Goal: Task Accomplishment & Management: Complete application form

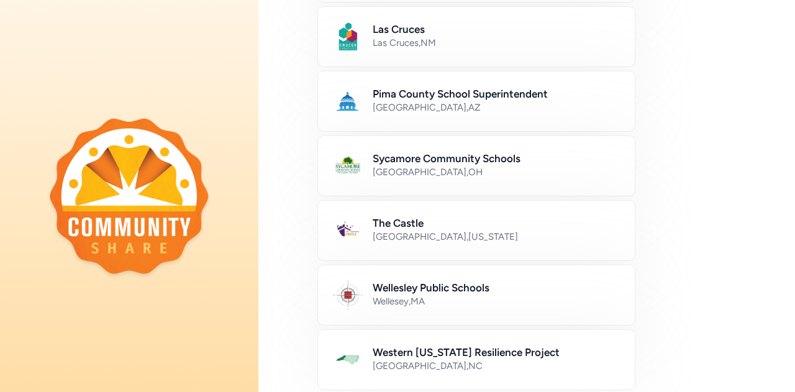
scroll to position [512, 0]
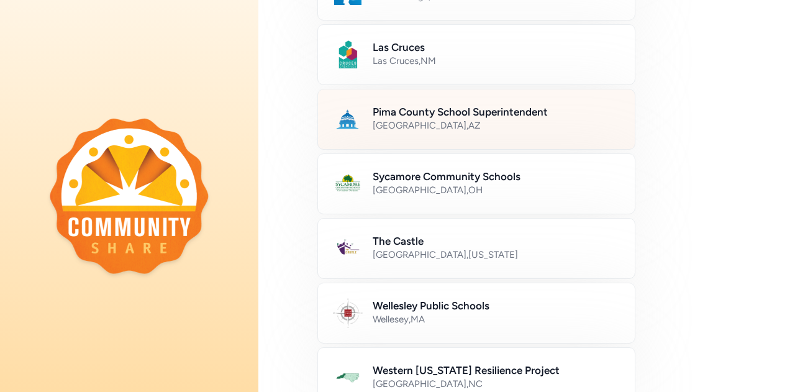
click at [542, 119] on div "Tucson , AZ" at bounding box center [496, 125] width 247 height 12
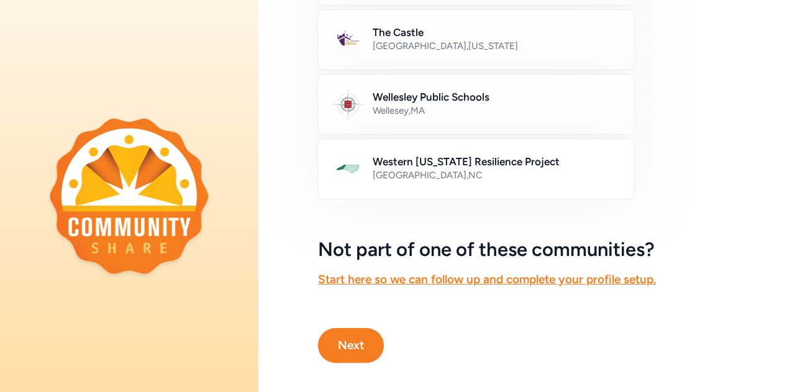
scroll to position [735, 0]
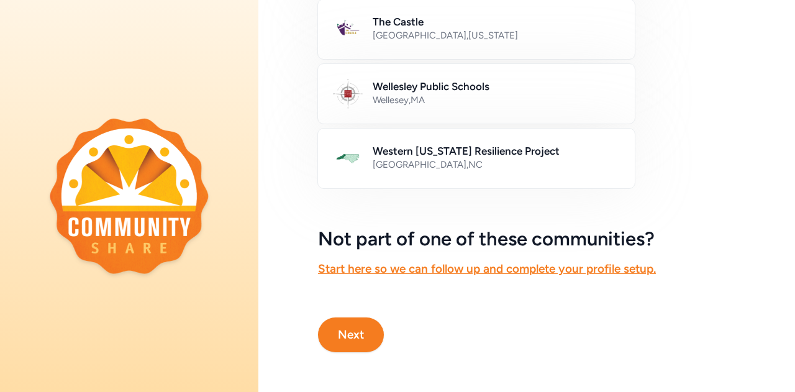
click at [369, 330] on button "Next" at bounding box center [351, 334] width 66 height 35
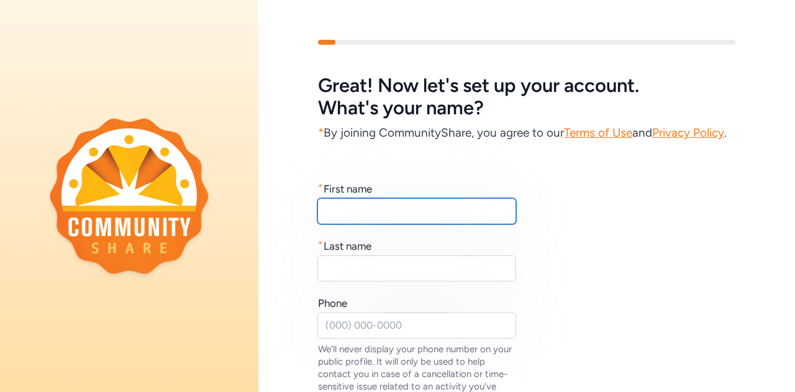
click at [431, 224] on input "text" at bounding box center [416, 211] width 199 height 26
type input "Katherine"
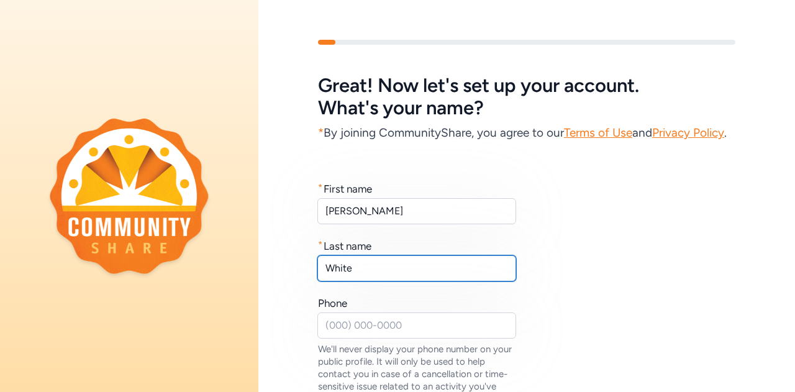
type input "White"
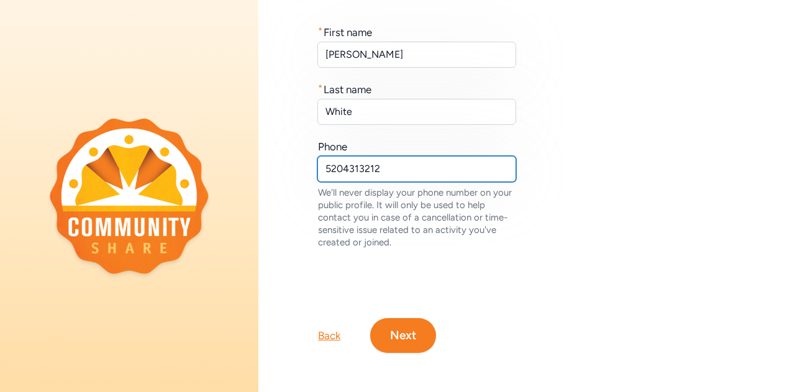
scroll to position [160, 0]
type input "5204313212"
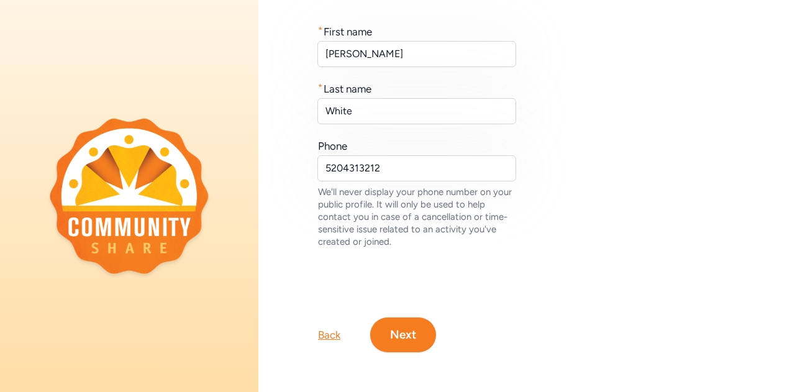
click at [402, 348] on button "Next" at bounding box center [403, 334] width 66 height 35
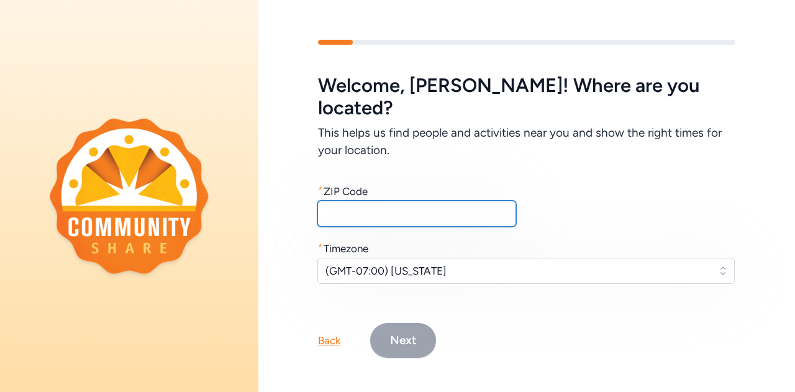
click at [414, 201] on input "text" at bounding box center [416, 214] width 199 height 26
type input "85742"
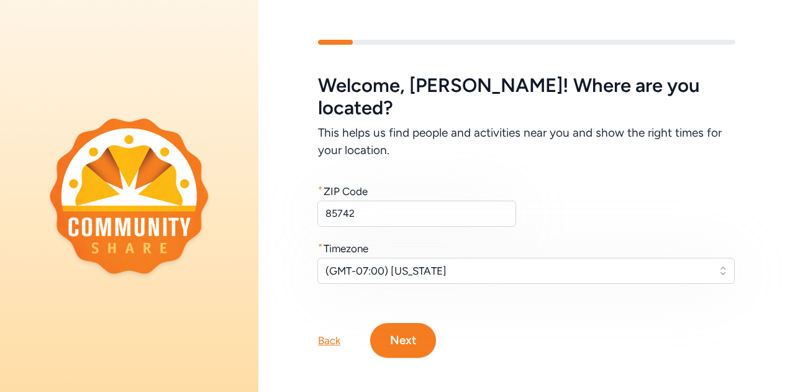
click at [414, 323] on button "Next" at bounding box center [403, 340] width 66 height 35
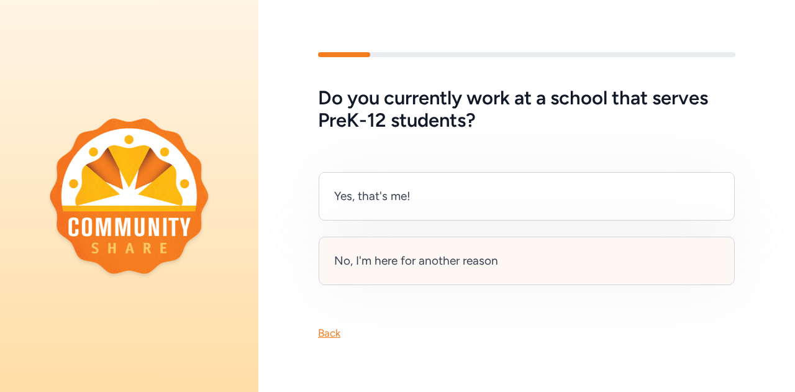
click at [416, 273] on div "No, I'm here for another reason" at bounding box center [527, 261] width 416 height 48
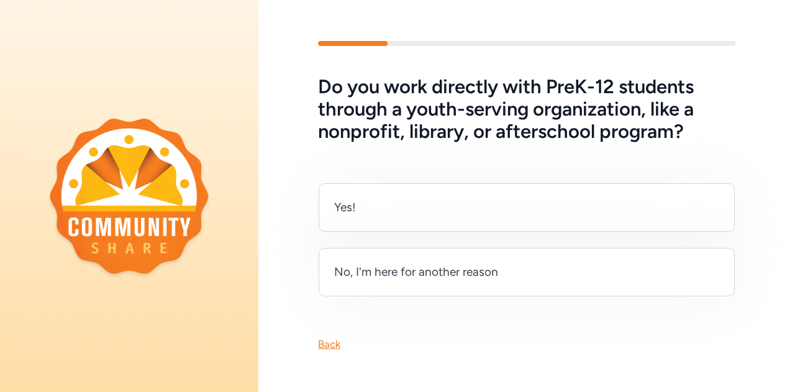
click at [416, 273] on div "No, I'm here for another reason" at bounding box center [416, 271] width 164 height 17
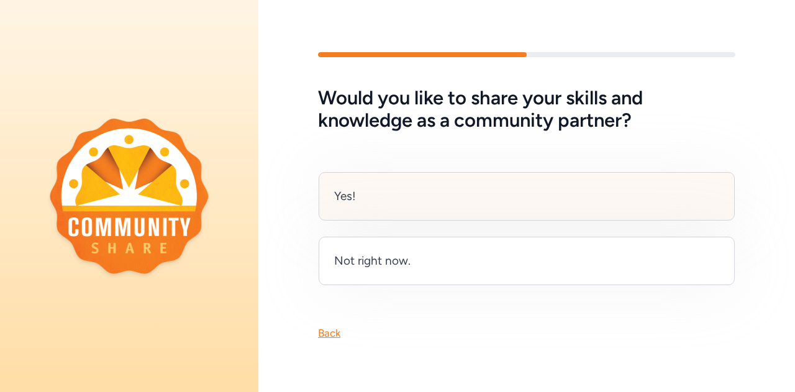
click at [416, 212] on div "Yes!" at bounding box center [527, 196] width 416 height 48
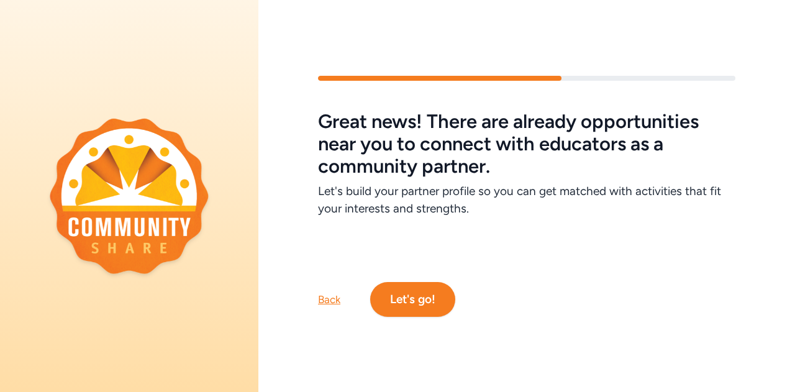
click at [421, 298] on button "Let's go!" at bounding box center [412, 299] width 85 height 35
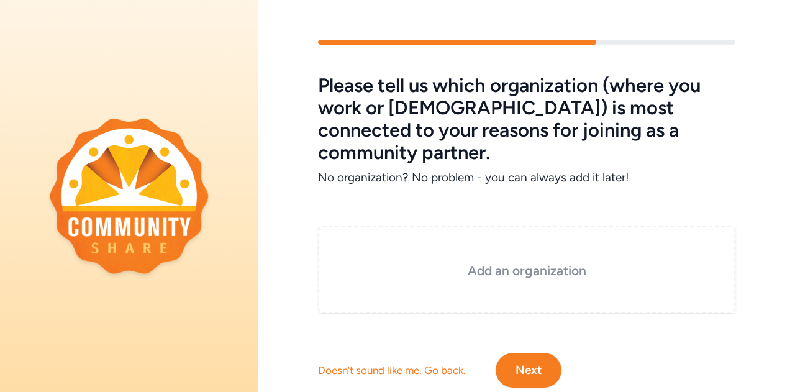
click at [542, 262] on h3 "Add an organization" at bounding box center [526, 270] width 355 height 17
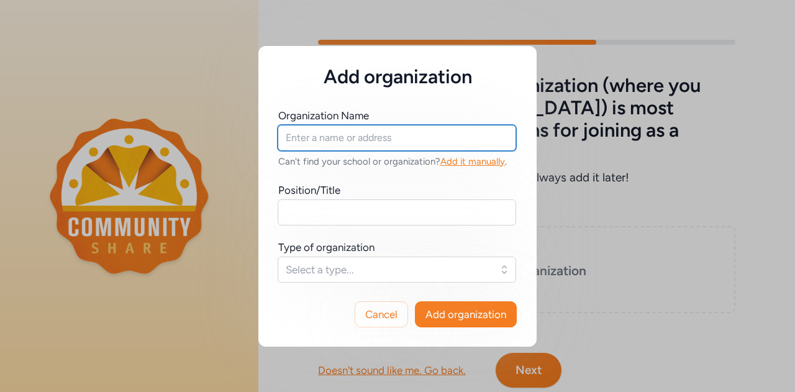
click at [347, 139] on input "text" at bounding box center [397, 138] width 239 height 26
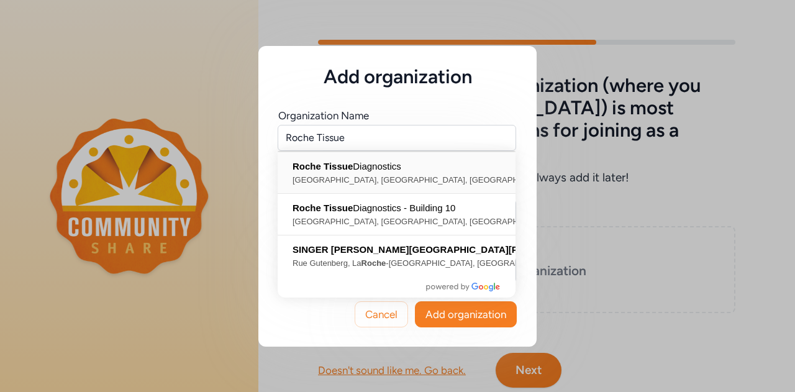
type input "Roche Tissue Diagnostics, East Innovation Park Drive, Oro Valley, AZ, USA"
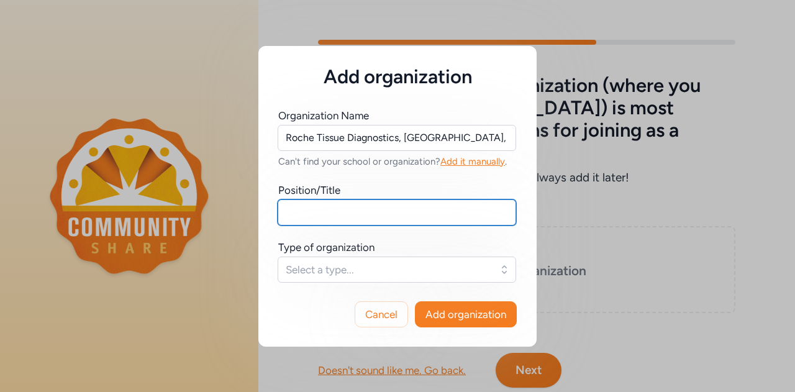
click at [350, 205] on input "text" at bounding box center [397, 212] width 239 height 26
type input "Staff Scientist"
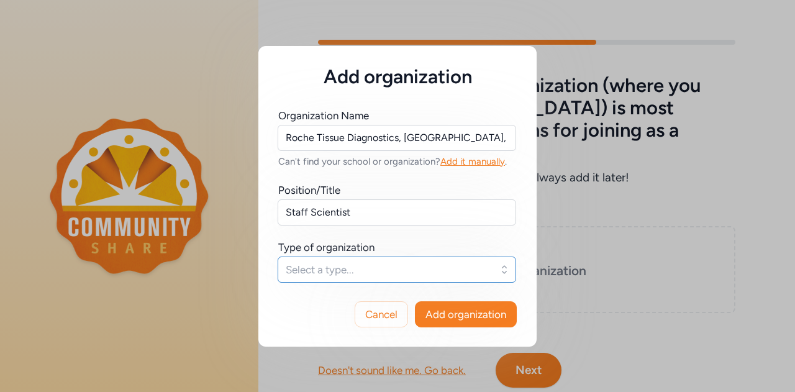
click at [329, 264] on span "Select a type..." at bounding box center [388, 269] width 205 height 15
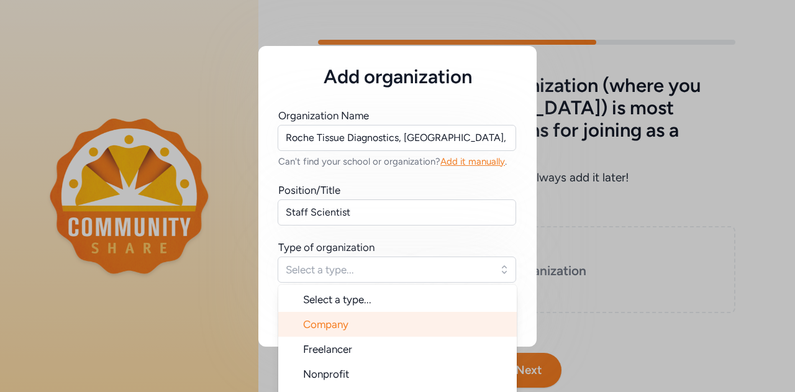
click at [350, 324] on li "Company" at bounding box center [397, 324] width 239 height 25
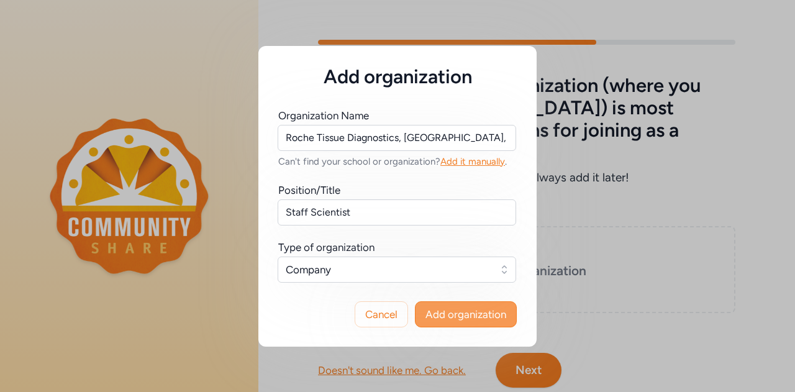
click at [478, 310] on span "Add organization" at bounding box center [465, 314] width 81 height 15
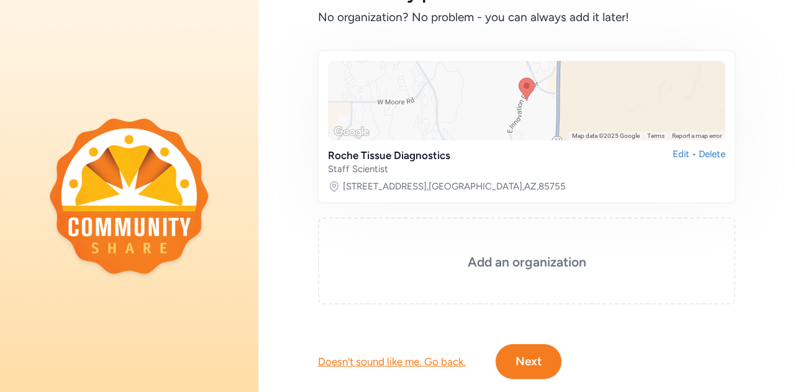
scroll to position [173, 0]
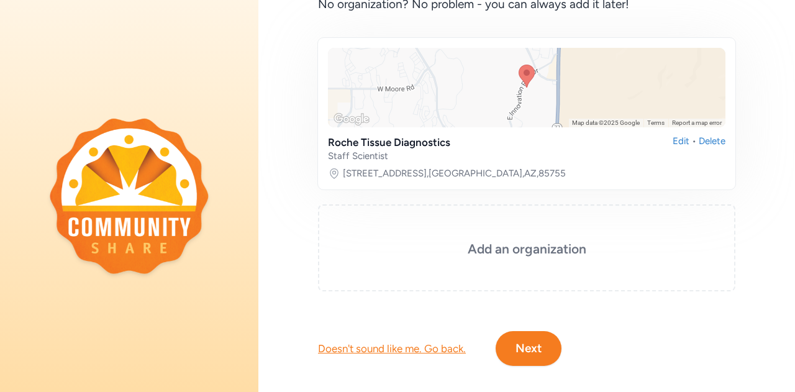
click at [535, 331] on button "Next" at bounding box center [529, 348] width 66 height 35
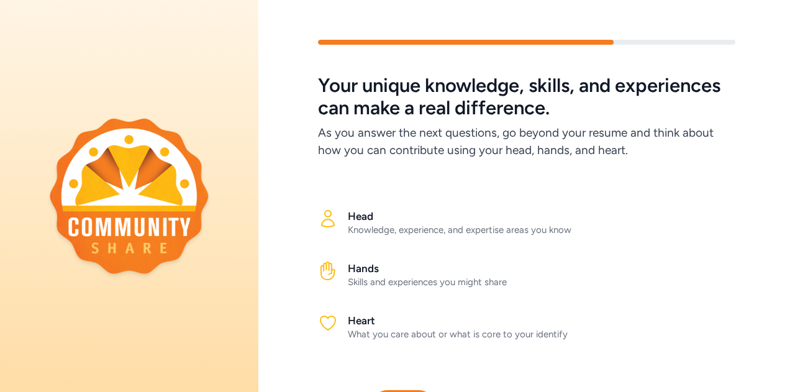
scroll to position [82, 0]
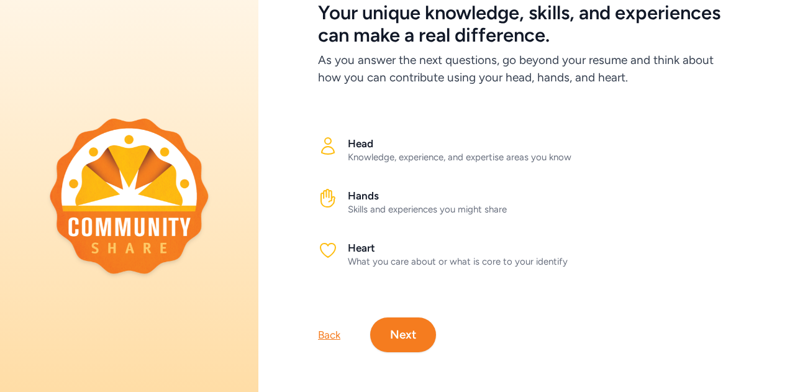
click at [383, 337] on button "Next" at bounding box center [403, 334] width 66 height 35
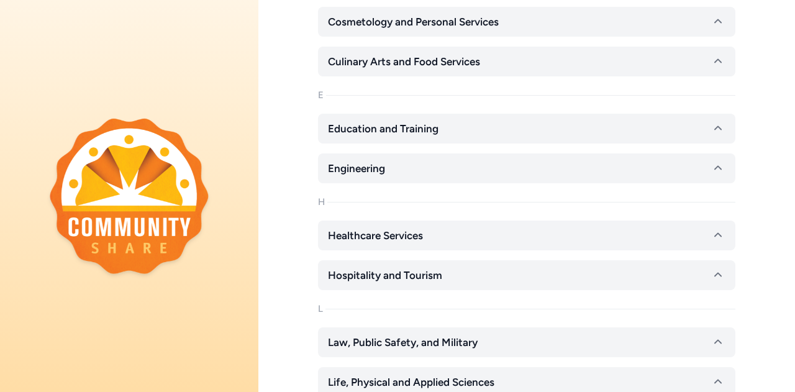
scroll to position [537, 0]
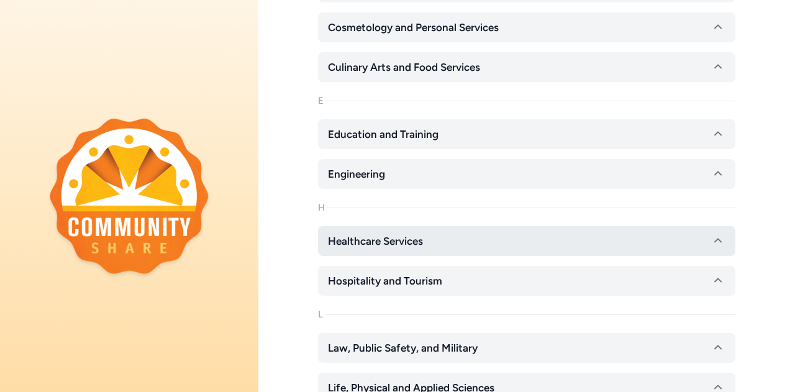
click at [711, 246] on icon "button" at bounding box center [718, 241] width 15 height 15
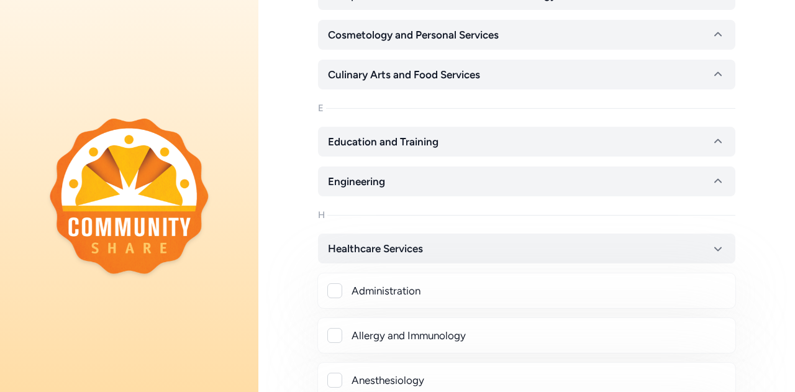
scroll to position [559, 0]
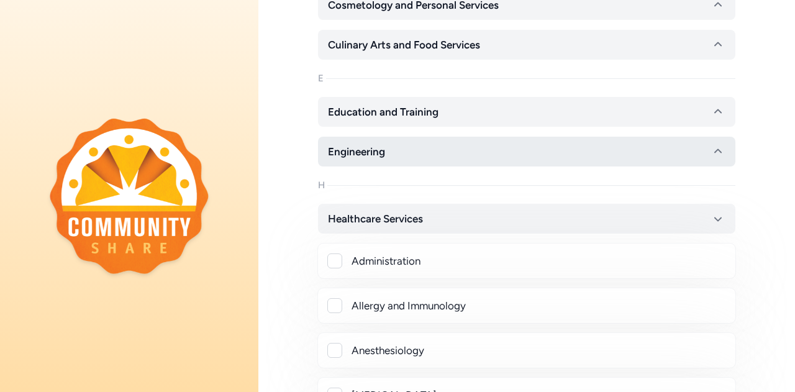
click at [711, 154] on icon "button" at bounding box center [718, 151] width 15 height 15
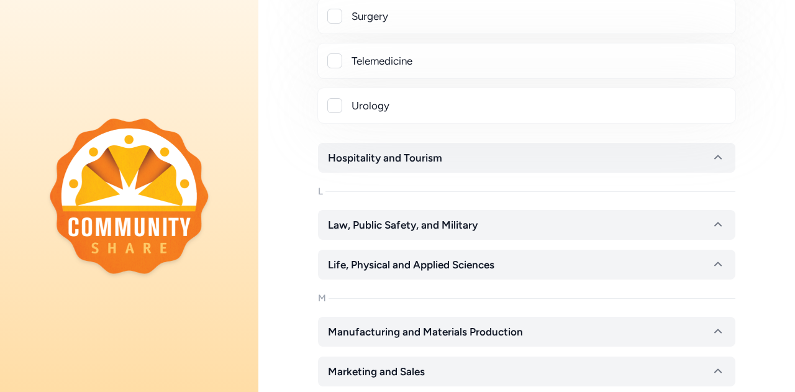
scroll to position [3129, 0]
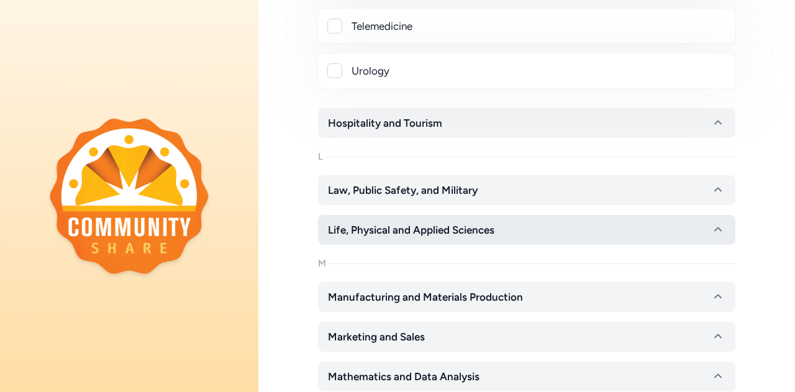
click at [566, 218] on button "Life, Physical and Applied Sciences" at bounding box center [526, 230] width 417 height 30
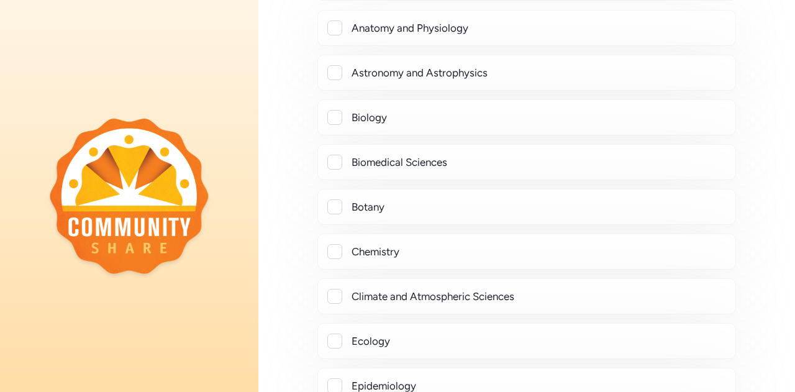
scroll to position [3374, 0]
click at [340, 154] on div at bounding box center [334, 161] width 15 height 15
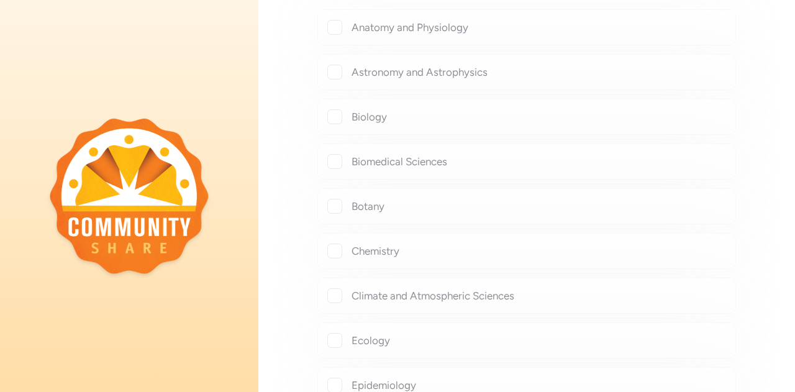
checkbox input "true"
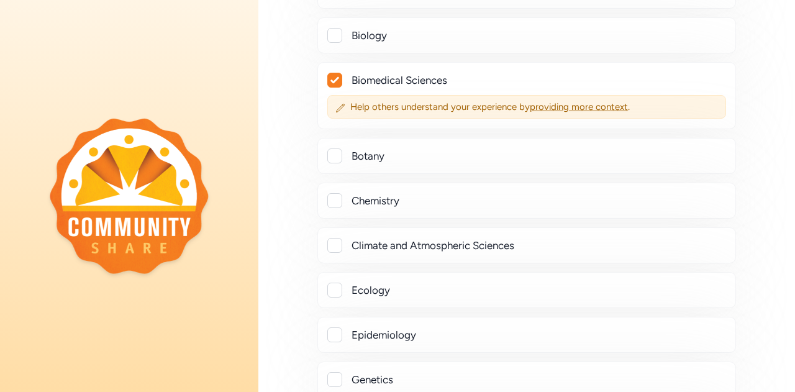
scroll to position [3440, 0]
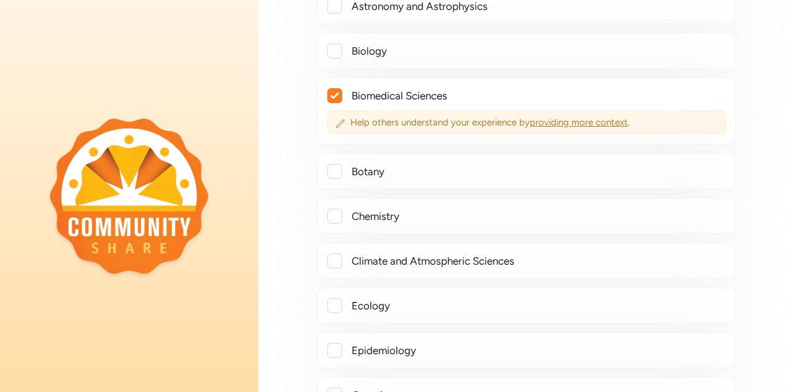
click at [553, 117] on span "providing more context" at bounding box center [579, 122] width 98 height 11
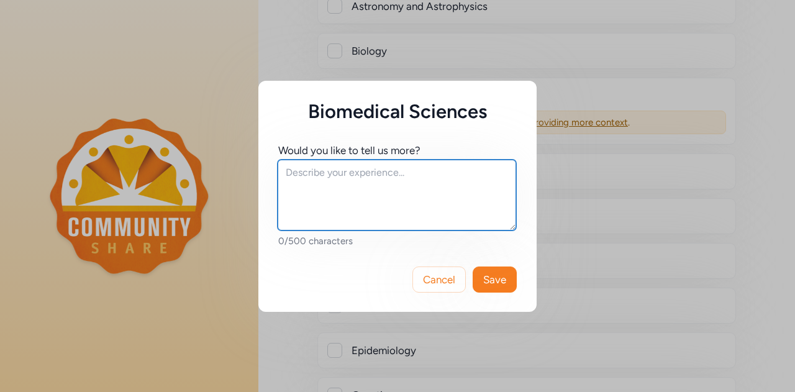
click at [414, 176] on textarea at bounding box center [397, 195] width 239 height 71
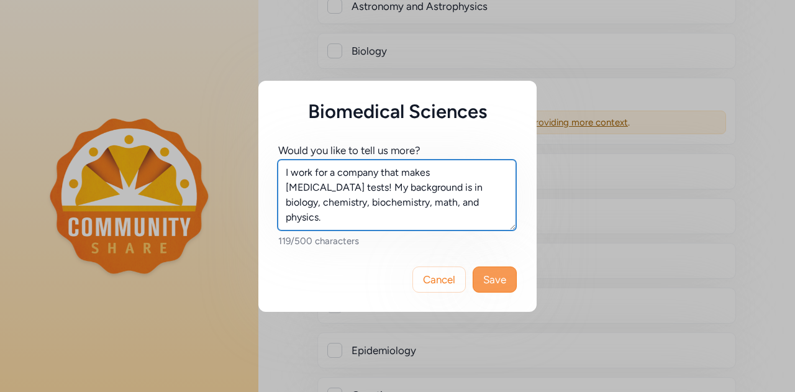
type textarea "I work for a company that makes cancer tests! My background is in biology, chem…"
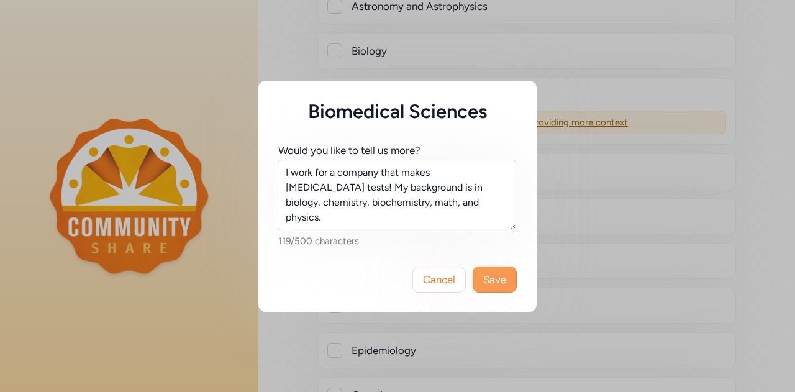
click at [492, 273] on span "Save" at bounding box center [494, 279] width 23 height 15
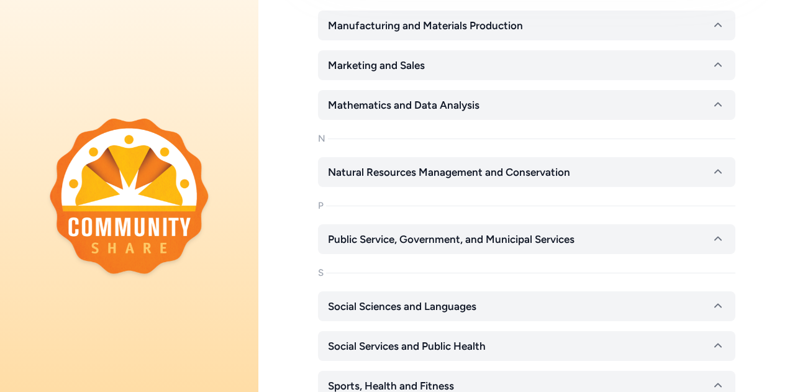
scroll to position [4379, 0]
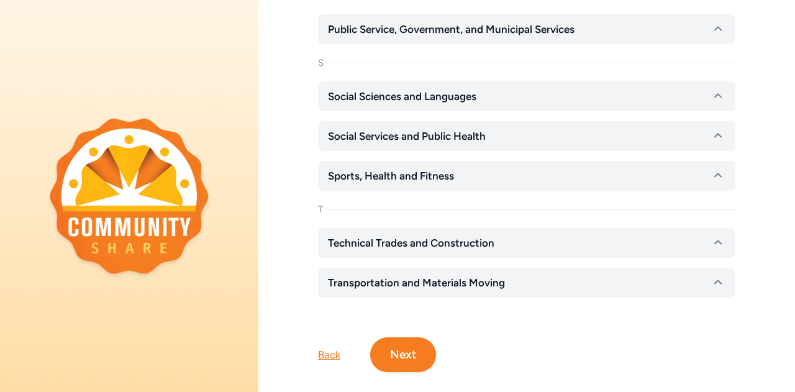
click at [406, 337] on button "Next" at bounding box center [403, 354] width 66 height 35
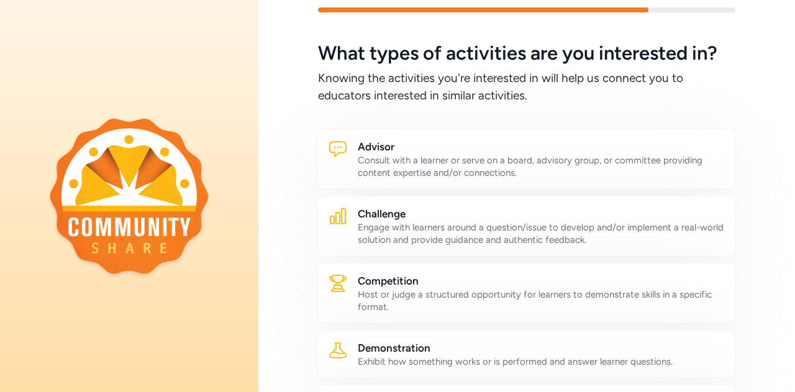
scroll to position [34, 0]
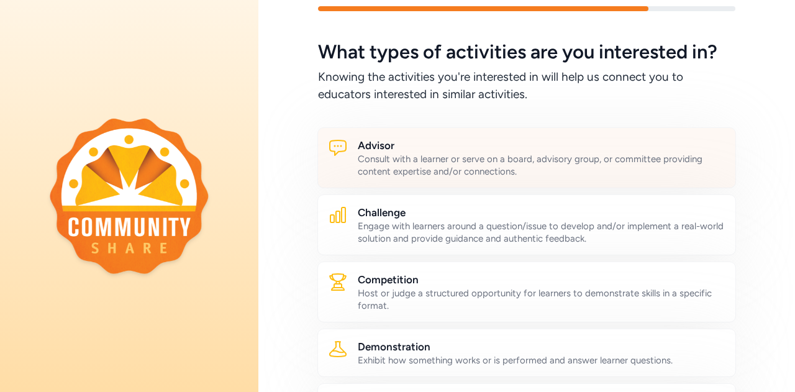
click at [667, 181] on div "Advisor Consult with a learner or serve on a board, advisory group, or committe…" at bounding box center [526, 157] width 419 height 61
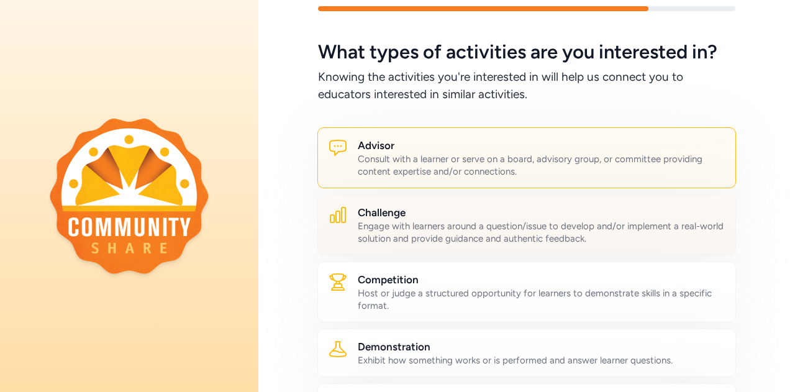
click at [621, 232] on div "Engage with learners around a question/issue to develop and/or implement a real…" at bounding box center [542, 232] width 368 height 25
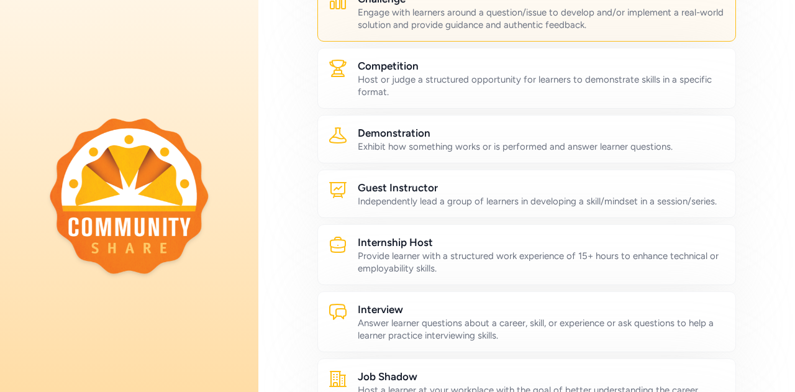
scroll to position [248, 0]
